Goal: Information Seeking & Learning: Learn about a topic

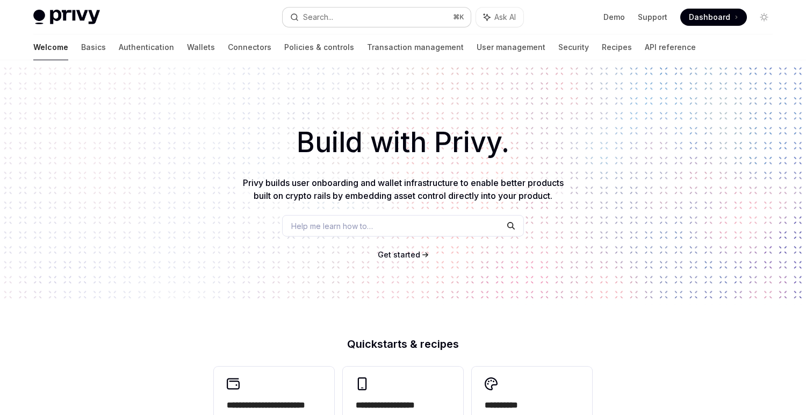
click at [337, 8] on button "Search... ⌘ K" at bounding box center [377, 17] width 188 height 19
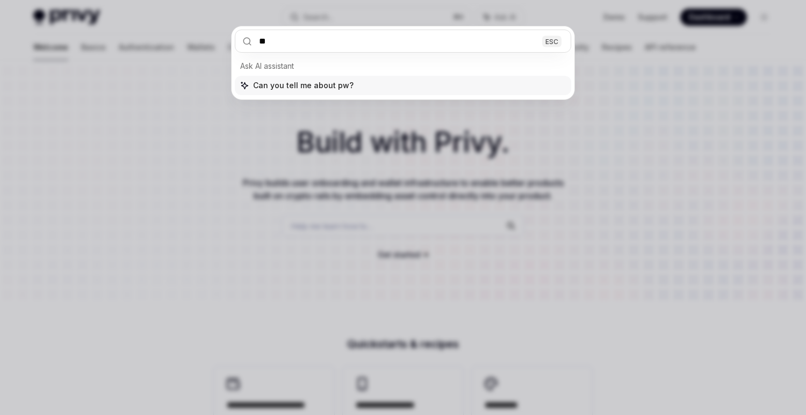
type input "*"
type input "*****"
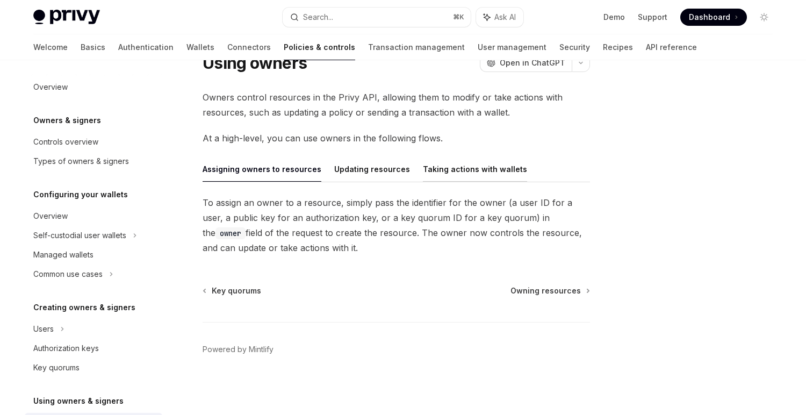
scroll to position [185, 0]
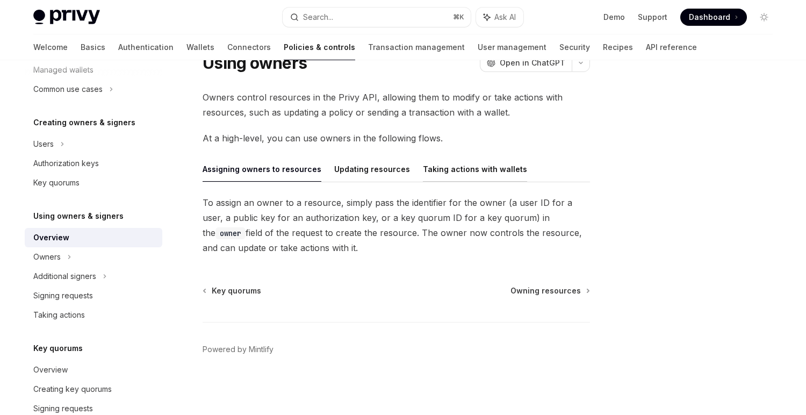
click at [473, 168] on button "Taking actions with wallets" at bounding box center [475, 168] width 104 height 25
type textarea "*"
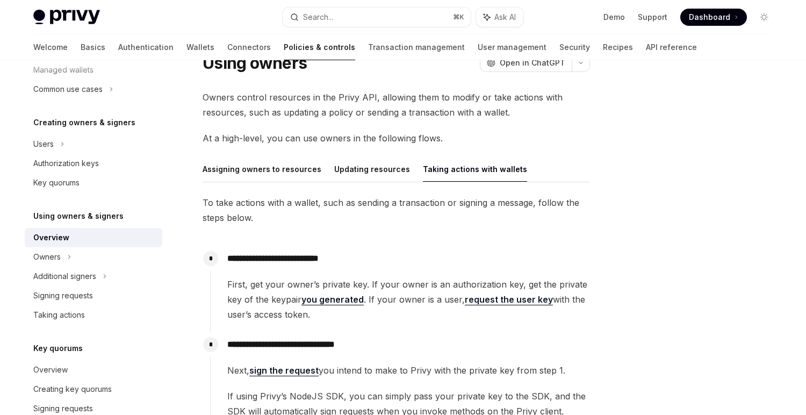
scroll to position [154, 0]
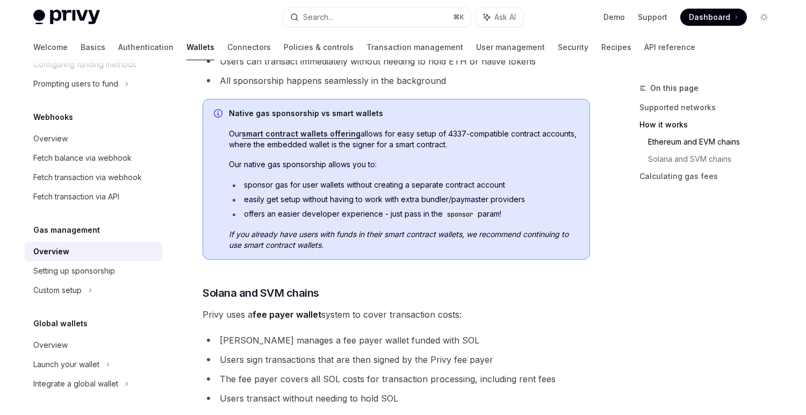
scroll to position [533, 0]
